Goal: Find specific page/section: Find specific page/section

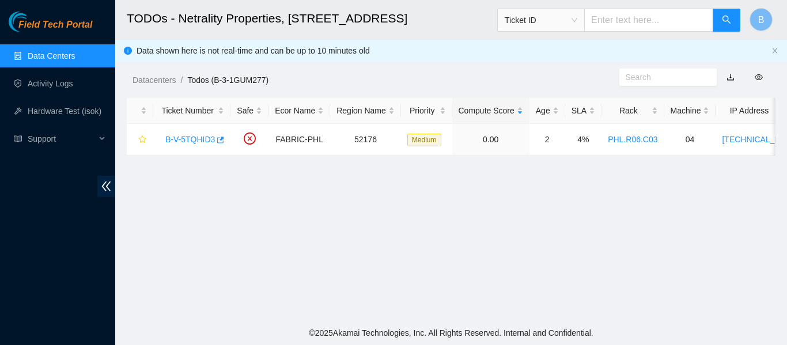
click at [62, 51] on link "Data Centers" at bounding box center [51, 55] width 47 height 9
